Goal: Transaction & Acquisition: Purchase product/service

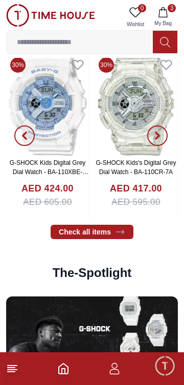
scroll to position [1530, 0]
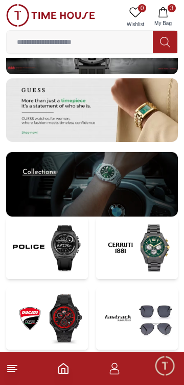
click at [141, 189] on img at bounding box center [92, 184] width 172 height 65
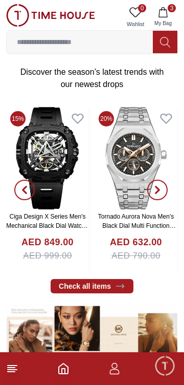
scroll to position [307, 0]
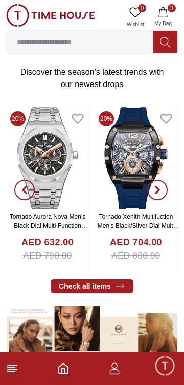
click at [72, 44] on input at bounding box center [80, 42] width 147 height 20
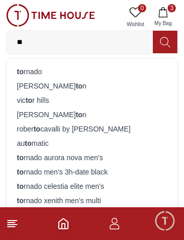
type input "**"
click at [27, 73] on div "to rnado" at bounding box center [92, 72] width 159 height 14
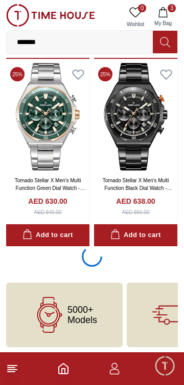
scroll to position [1720, 0]
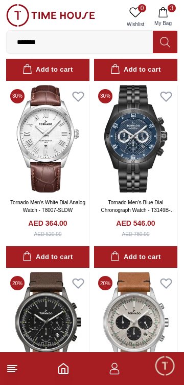
scroll to position [3194, 0]
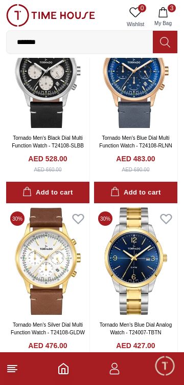
scroll to position [1720, 0]
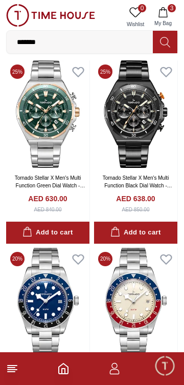
click at [63, 44] on input "*******" at bounding box center [80, 42] width 147 height 20
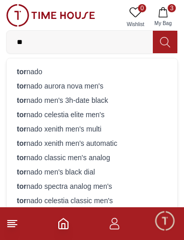
type input "*"
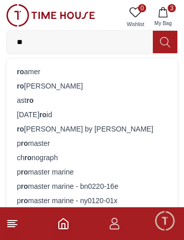
type input "**"
click at [22, 110] on div "[DATE] ro id" at bounding box center [92, 115] width 159 height 14
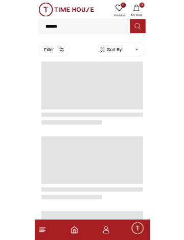
scroll to position [1720, 0]
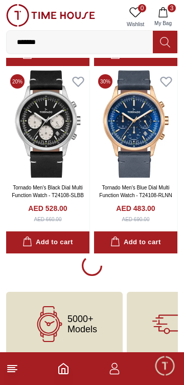
click at [58, 38] on input "*******" at bounding box center [80, 42] width 147 height 20
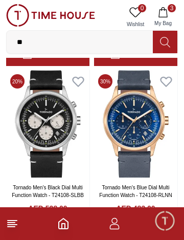
type input "*"
type input "*****"
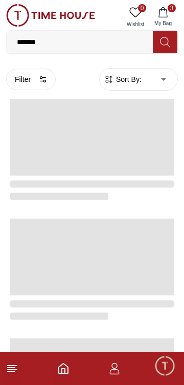
scroll to position [1720, 0]
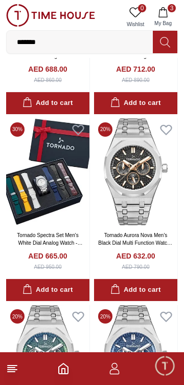
scroll to position [1874, 0]
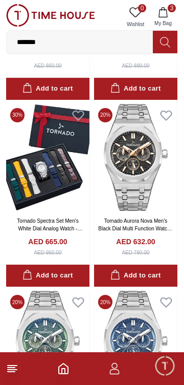
click at [44, 153] on img at bounding box center [48, 158] width 84 height 108
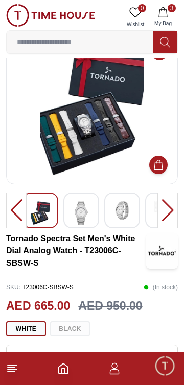
scroll to position [33, 0]
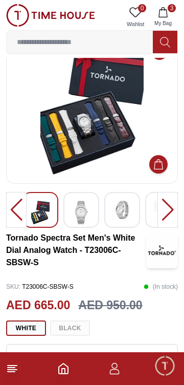
click at [77, 207] on img at bounding box center [81, 213] width 18 height 24
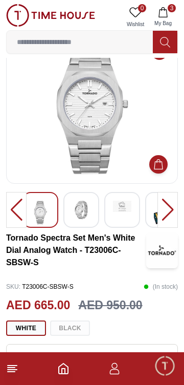
click at [82, 215] on img at bounding box center [81, 210] width 18 height 18
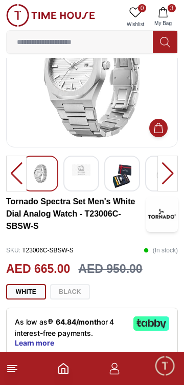
scroll to position [72, 0]
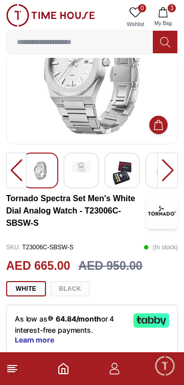
click at [75, 290] on div "White Black" at bounding box center [92, 288] width 172 height 15
click at [130, 166] on img at bounding box center [122, 173] width 18 height 24
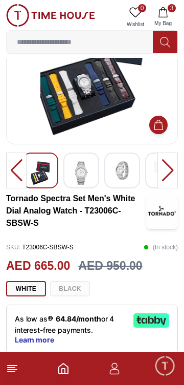
click at [76, 287] on div "White Black" at bounding box center [92, 288] width 172 height 15
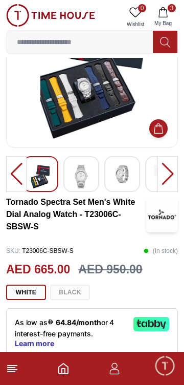
scroll to position [0, 0]
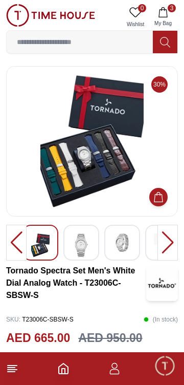
click at [91, 239] on div at bounding box center [82, 243] width 36 height 36
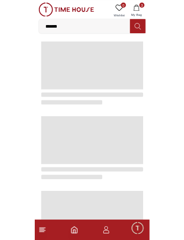
scroll to position [379, 0]
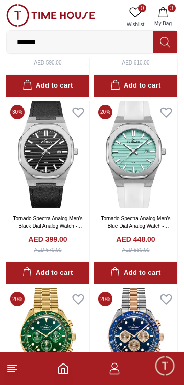
click at [112, 39] on input "*******" at bounding box center [80, 42] width 147 height 20
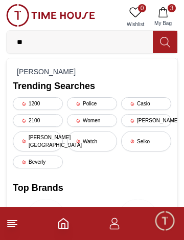
type input "*"
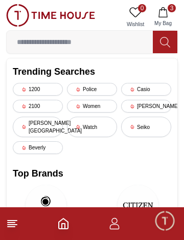
type input "**********"
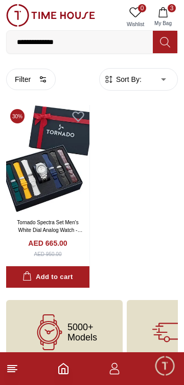
scroll to position [20, 0]
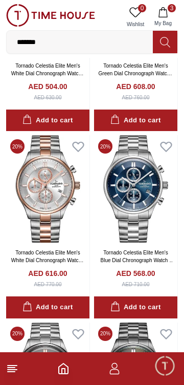
scroll to position [532, 0]
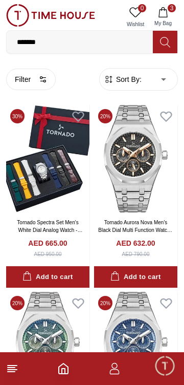
scroll to position [1720, 0]
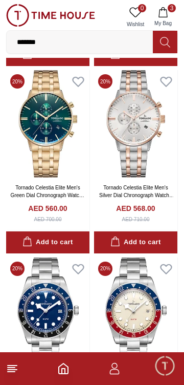
click at [68, 364] on icon "Home" at bounding box center [63, 369] width 12 height 12
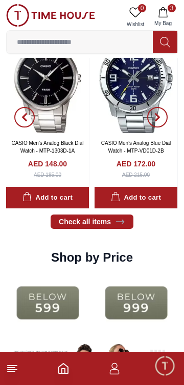
scroll to position [1129, 0]
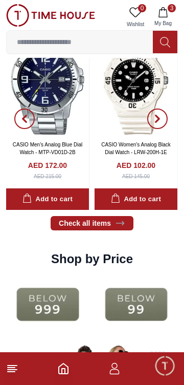
click at [177, 241] on div "Shop by Price" at bounding box center [92, 259] width 172 height 37
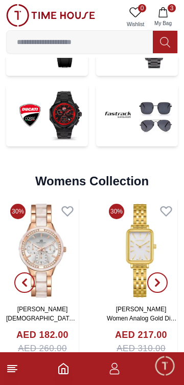
scroll to position [2152, 0]
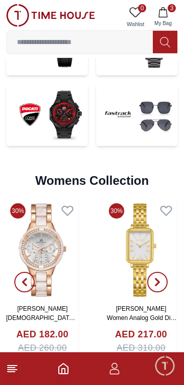
click at [58, 114] on img at bounding box center [47, 115] width 82 height 63
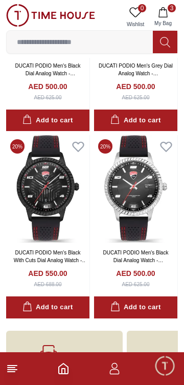
scroll to position [1019, 0]
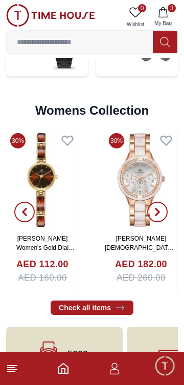
scroll to position [2228, 0]
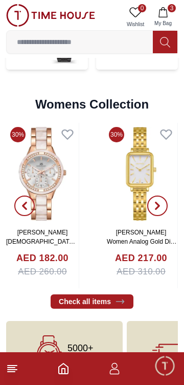
click at [129, 383] on footer "3" at bounding box center [92, 368] width 184 height 33
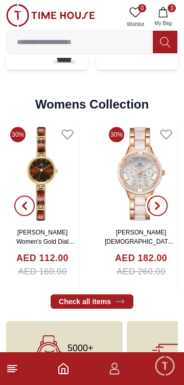
click at [160, 128] on button "button" at bounding box center [157, 206] width 37 height 166
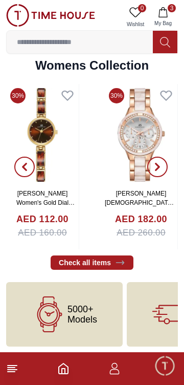
scroll to position [2268, 0]
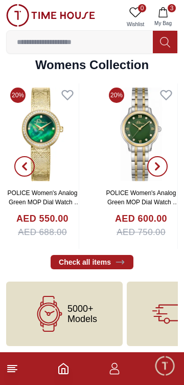
click at [103, 39] on input at bounding box center [80, 42] width 147 height 20
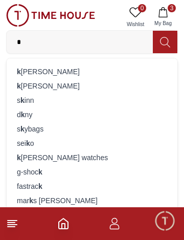
type input "*"
click at [65, 89] on div "k [PERSON_NAME]" at bounding box center [92, 86] width 159 height 14
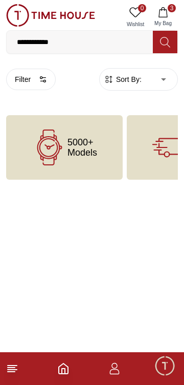
click at [100, 38] on input "**********" at bounding box center [80, 42] width 147 height 20
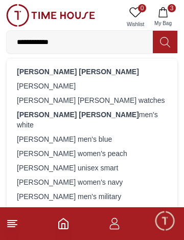
click at [68, 84] on div "[PERSON_NAME]" at bounding box center [92, 86] width 159 height 14
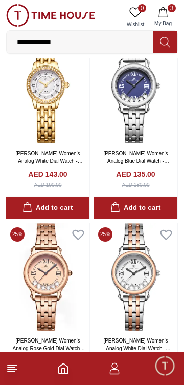
scroll to position [631, 0]
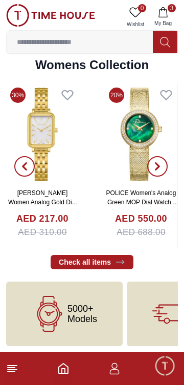
scroll to position [2270, 0]
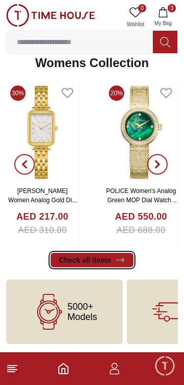
click at [111, 254] on link "Check all items" at bounding box center [92, 260] width 83 height 14
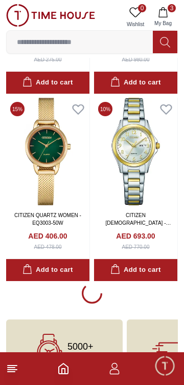
scroll to position [1728, 0]
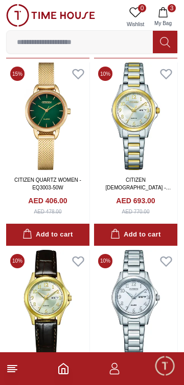
scroll to position [1768, 0]
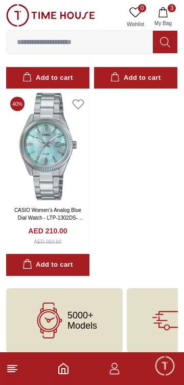
scroll to position [7308, 0]
